Goal: Navigation & Orientation: Find specific page/section

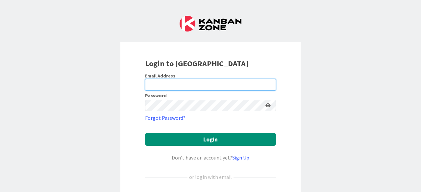
click at [225, 84] on input "email" at bounding box center [210, 85] width 131 height 12
click at [204, 81] on input "email" at bounding box center [210, 85] width 131 height 12
type input "[EMAIL_ADDRESS][DOMAIN_NAME]"
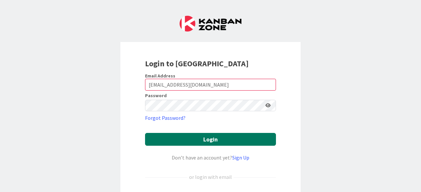
click at [227, 135] on button "Login" at bounding box center [210, 139] width 131 height 13
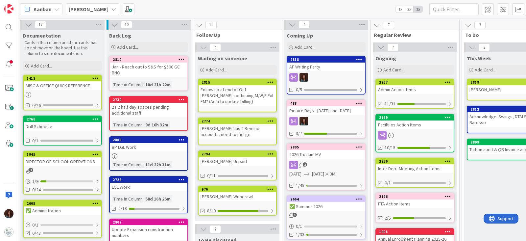
scroll to position [0, 154]
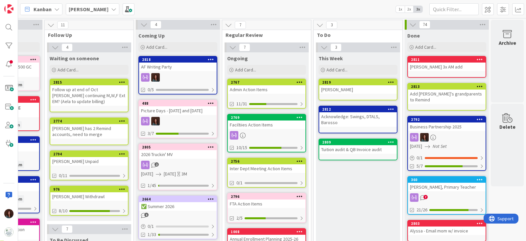
click at [259, 84] on div "2767" at bounding box center [268, 82] width 75 height 5
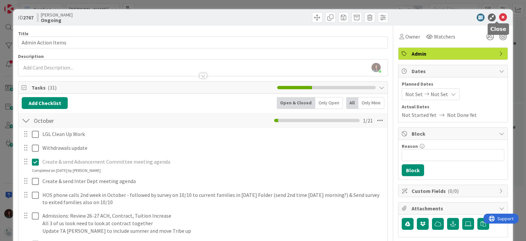
click at [421, 17] on icon at bounding box center [503, 17] width 8 height 8
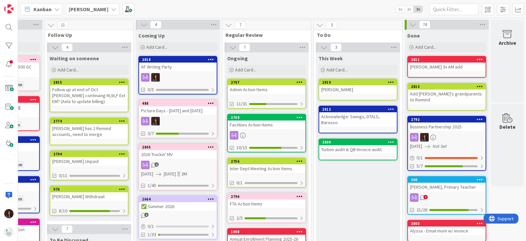
click at [284, 124] on div "Faciltiies Action Items" at bounding box center [267, 124] width 78 height 9
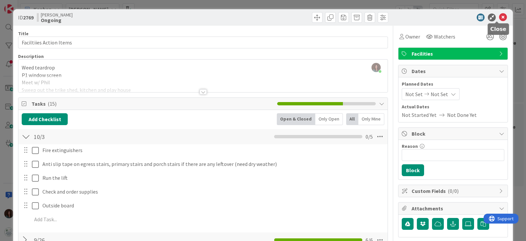
click at [421, 19] on icon at bounding box center [503, 17] width 8 height 8
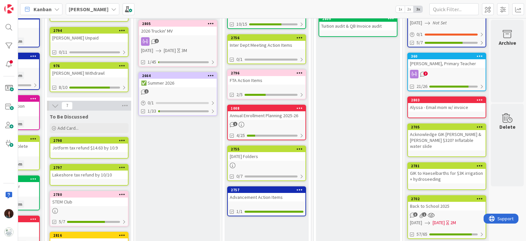
click at [275, 80] on div "FTA Action Items" at bounding box center [267, 80] width 78 height 9
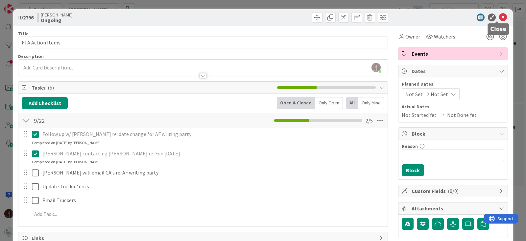
click at [421, 15] on icon at bounding box center [503, 17] width 8 height 8
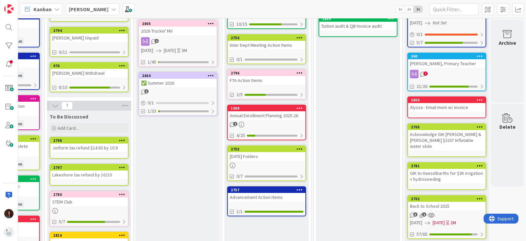
click at [290, 150] on div "2755" at bounding box center [267, 149] width 78 height 6
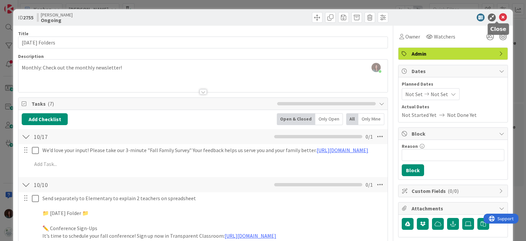
drag, startPoint x: 497, startPoint y: 15, endPoint x: 472, endPoint y: 60, distance: 50.8
click at [421, 15] on icon at bounding box center [503, 17] width 8 height 8
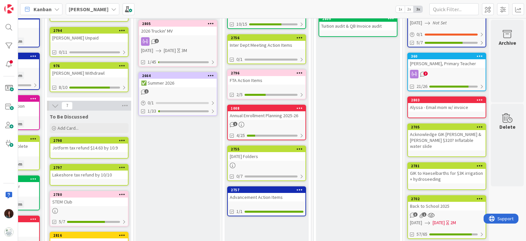
click at [252, 192] on div "Advancement Action Items" at bounding box center [267, 197] width 78 height 9
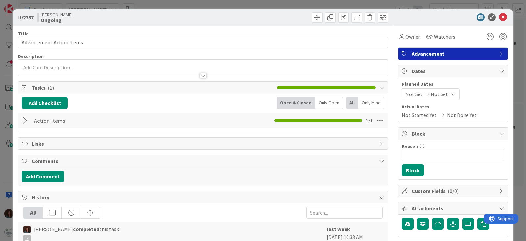
click at [25, 120] on div at bounding box center [26, 120] width 9 height 12
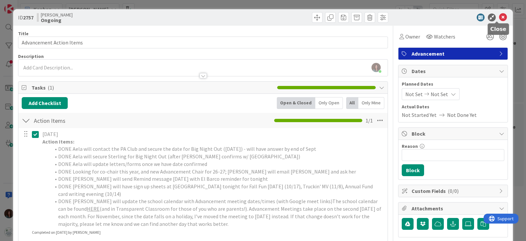
click at [421, 16] on icon at bounding box center [503, 17] width 8 height 8
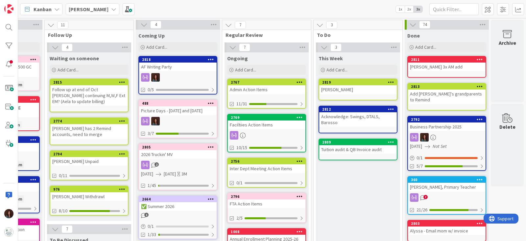
click at [281, 5] on div "[PERSON_NAME] 1x 2x 3x" at bounding box center [272, 9] width 508 height 18
